Goal: Task Accomplishment & Management: Manage account settings

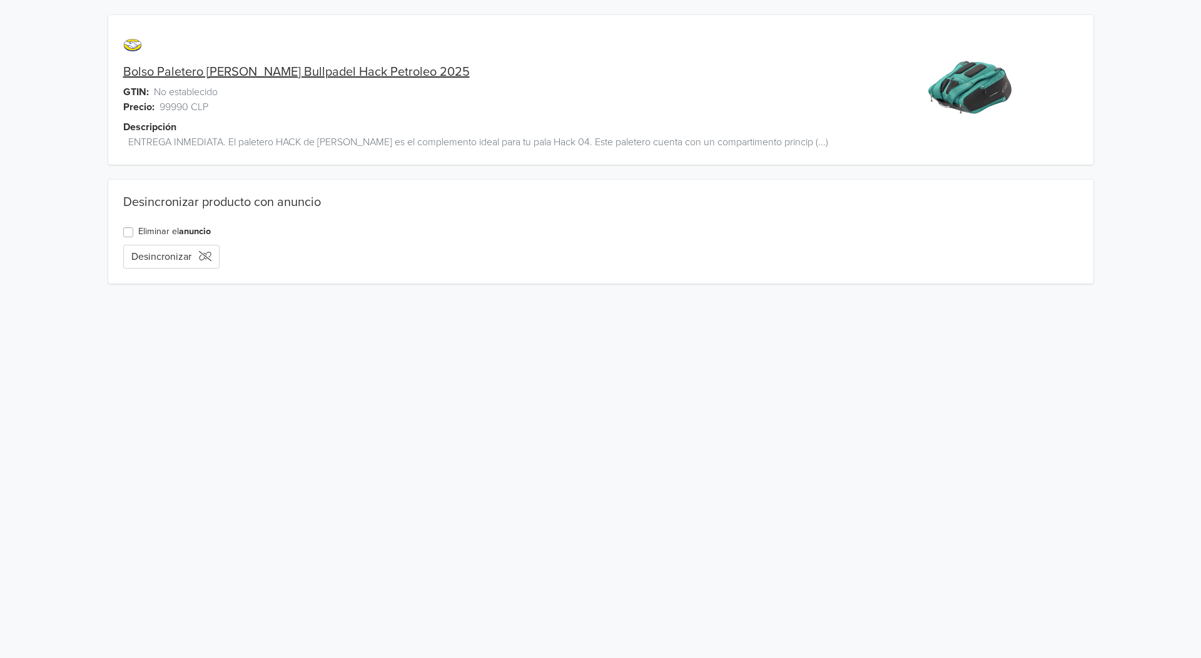
click at [138, 235] on label "Eliminar el anuncio" at bounding box center [174, 232] width 73 height 14
click at [0, 0] on input "Eliminar el anuncio" at bounding box center [0, 0] width 0 height 0
click at [187, 263] on button "Eliminar anuncio" at bounding box center [175, 257] width 105 height 24
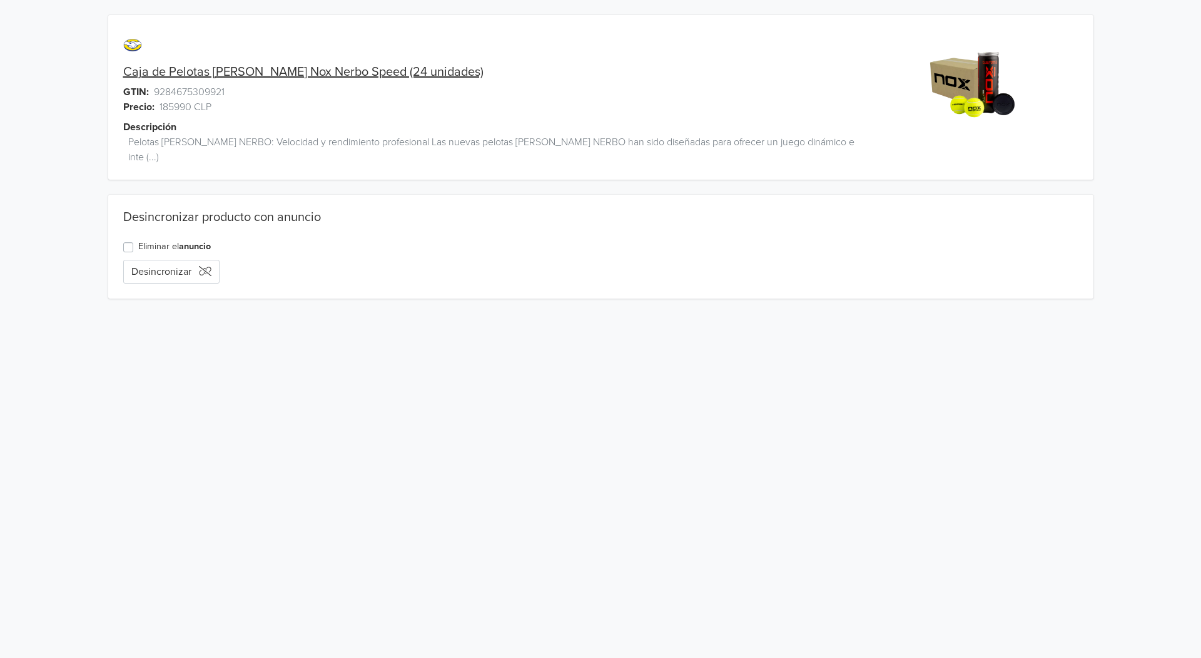
click at [138, 240] on label "Eliminar el anuncio" at bounding box center [174, 247] width 73 height 14
click at [0, 0] on input "Eliminar el anuncio" at bounding box center [0, 0] width 0 height 0
click at [167, 260] on button "Eliminar anuncio" at bounding box center [175, 272] width 105 height 24
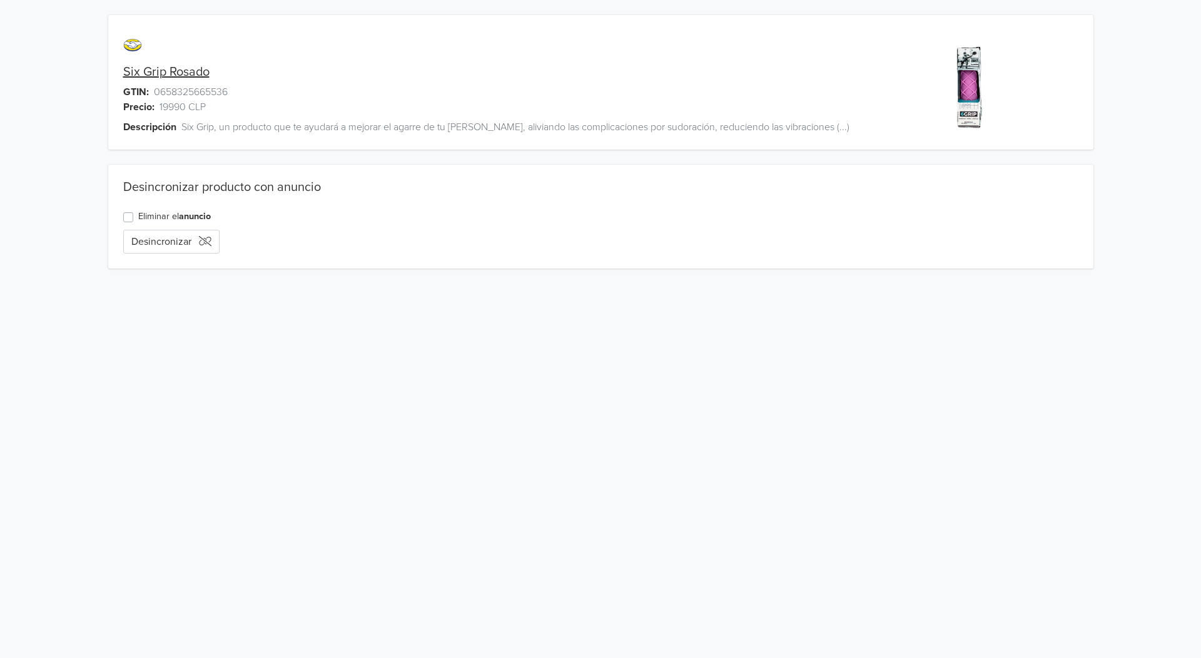
click at [138, 215] on label "Eliminar el anuncio" at bounding box center [174, 217] width 73 height 14
click at [0, 0] on input "Eliminar el anuncio" at bounding box center [0, 0] width 0 height 0
click at [170, 236] on button "Eliminar anuncio" at bounding box center [175, 242] width 105 height 24
